Goal: Communication & Community: Answer question/provide support

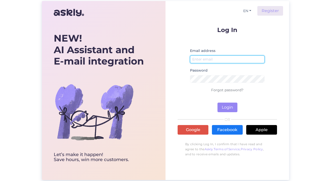
type input "[EMAIL_ADDRESS][DOMAIN_NAME]"
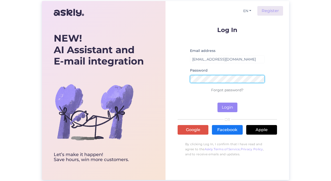
click at [228, 108] on button "Login" at bounding box center [228, 108] width 20 height 10
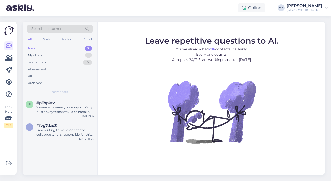
click at [68, 49] on div "New 2" at bounding box center [60, 48] width 66 height 7
click at [68, 55] on div "My chats 3" at bounding box center [60, 55] width 66 height 7
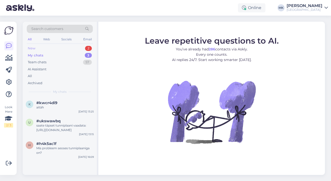
click at [57, 47] on div "New 2" at bounding box center [60, 48] width 66 height 7
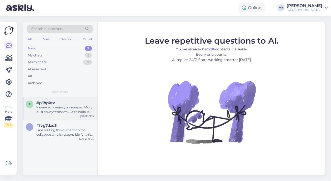
click at [60, 113] on div "У меня есть еще один вопрос. Могу ли я присутствовать на eelnädal в [GEOGRAPHIC…" at bounding box center [65, 109] width 58 height 9
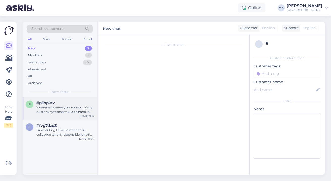
scroll to position [86, 0]
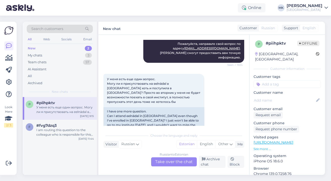
click at [169, 163] on div "Russian to Estonian Take over the chat" at bounding box center [174, 162] width 46 height 9
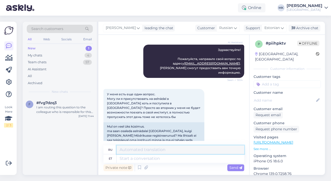
click at [150, 151] on textarea at bounding box center [181, 150] width 128 height 9
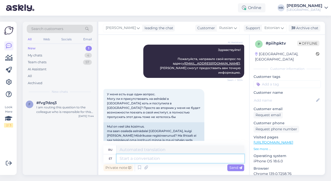
click at [150, 162] on textarea at bounding box center [181, 159] width 128 height 9
type textarea "Jah, saate"
type textarea "Да,"
type textarea "Jah, saate"
type textarea "Да, можете."
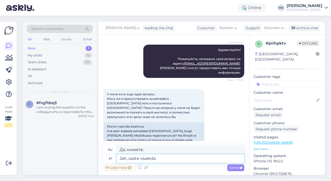
type textarea "Jah, saate osaleda"
type textarea "Да, вы можете принять участие."
type textarea "Jah, saate osaleda ka"
type textarea "Да, вы тоже можете принять участие."
type textarea "Jah, saate osaleda ka [GEOGRAPHIC_DATA]"
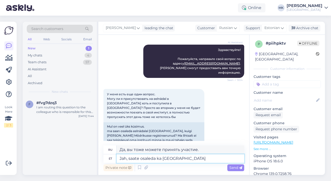
type textarea "Да, вы также можете принять участие в [GEOGRAPHIC_DATA]."
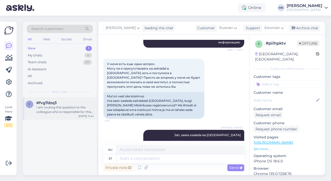
click at [50, 102] on span "#fvg7dzq3" at bounding box center [46, 103] width 20 height 5
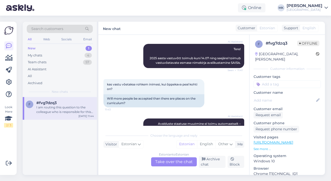
scroll to position [59, 0]
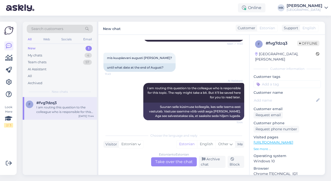
click at [174, 162] on div "Estonian to Estonian Take over the chat" at bounding box center [174, 162] width 46 height 9
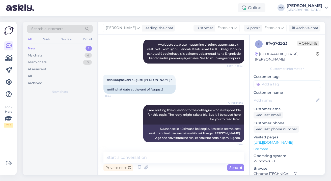
scroll to position [137, 0]
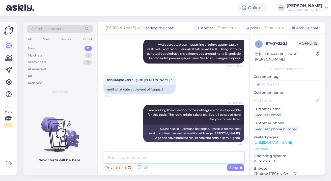
click at [150, 158] on textarea at bounding box center [174, 158] width 141 height 11
type textarea "vastuvõtu ajakava on leitav kodulehelt"
